Goal: Task Accomplishment & Management: Manage account settings

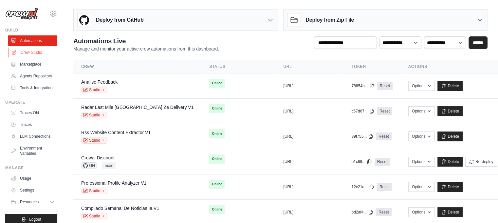
click at [36, 53] on link "Crew Studio" at bounding box center [33, 52] width 49 height 10
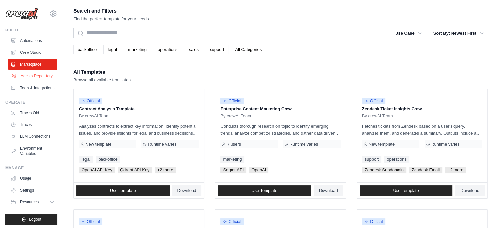
click at [34, 79] on link "Agents Repository" at bounding box center [33, 76] width 49 height 10
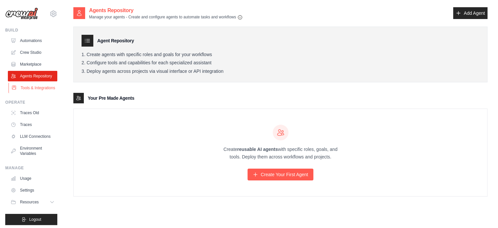
click at [39, 93] on link "Tools & Integrations" at bounding box center [33, 88] width 49 height 10
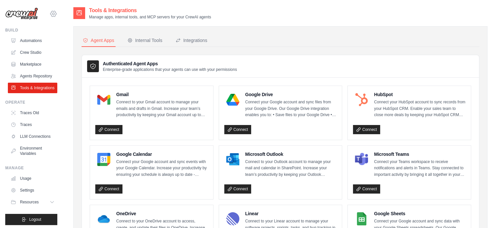
click at [49, 15] on icon at bounding box center [53, 14] width 8 height 8
click at [62, 39] on span "Settings" at bounding box center [81, 40] width 52 height 7
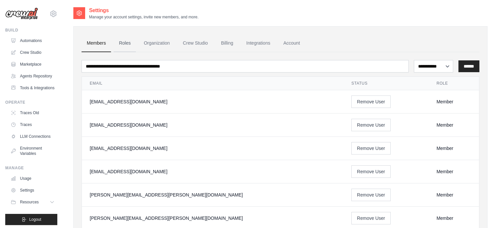
click at [132, 43] on link "Roles" at bounding box center [125, 43] width 22 height 18
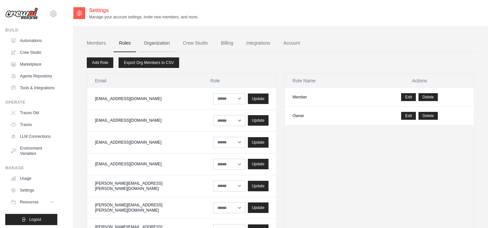
click at [160, 42] on link "Organization" at bounding box center [157, 43] width 36 height 18
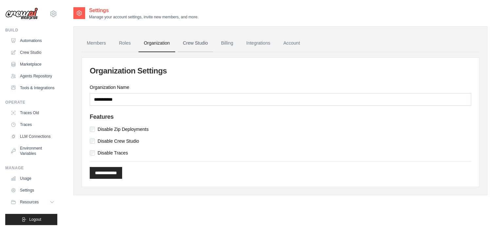
click at [199, 44] on link "Crew Studio" at bounding box center [195, 43] width 35 height 18
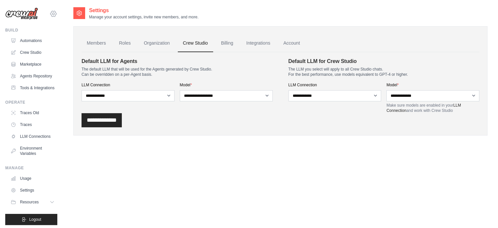
click at [49, 17] on icon at bounding box center [53, 14] width 8 height 8
click at [69, 40] on span "Settings" at bounding box center [82, 40] width 52 height 7
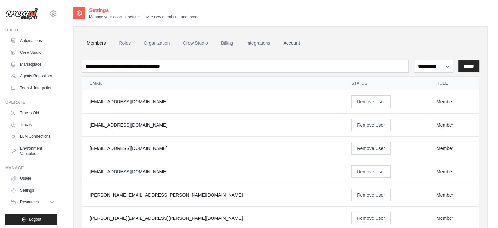
click at [286, 44] on link "Account" at bounding box center [291, 43] width 27 height 18
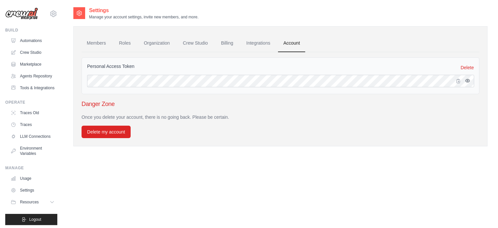
click at [468, 82] on icon "button" at bounding box center [467, 80] width 5 height 5
click at [259, 48] on link "Integrations" at bounding box center [258, 43] width 34 height 18
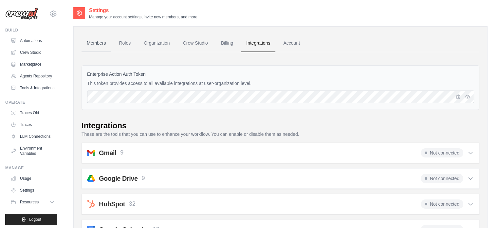
click at [99, 45] on link "Members" at bounding box center [96, 43] width 29 height 18
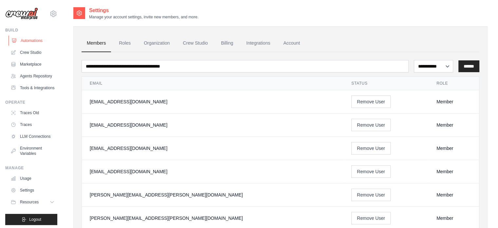
click at [33, 39] on link "Automations" at bounding box center [33, 40] width 49 height 10
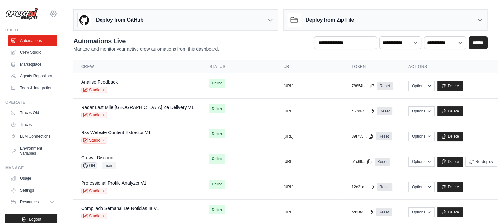
click at [50, 10] on icon at bounding box center [53, 14] width 8 height 8
click at [69, 40] on span "Settings" at bounding box center [81, 40] width 52 height 7
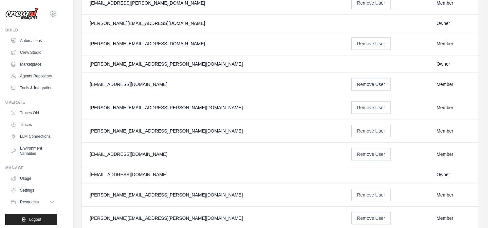
scroll to position [360, 0]
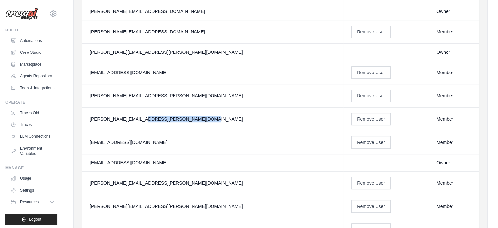
drag, startPoint x: 178, startPoint y: 114, endPoint x: 89, endPoint y: 114, distance: 88.1
click at [90, 116] on div "[PERSON_NAME][EMAIL_ADDRESS][PERSON_NAME][DOMAIN_NAME]" at bounding box center [213, 119] width 246 height 7
copy div "[PERSON_NAME][EMAIL_ADDRESS][PERSON_NAME][DOMAIN_NAME]"
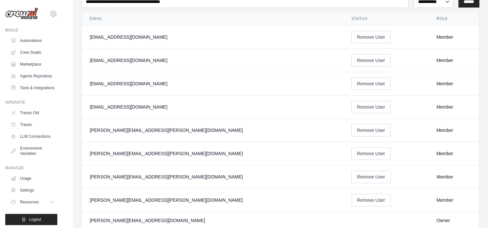
scroll to position [0, 0]
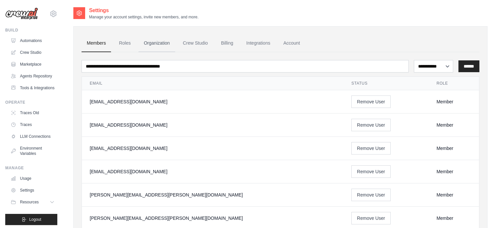
click at [143, 45] on link "Organization" at bounding box center [157, 43] width 36 height 18
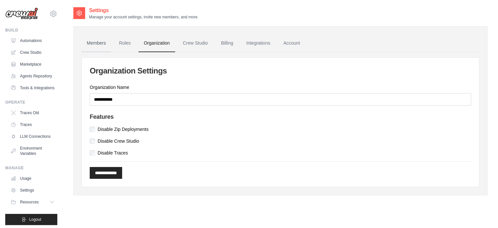
click at [103, 37] on link "Members" at bounding box center [96, 43] width 29 height 18
